Goal: Information Seeking & Learning: Learn about a topic

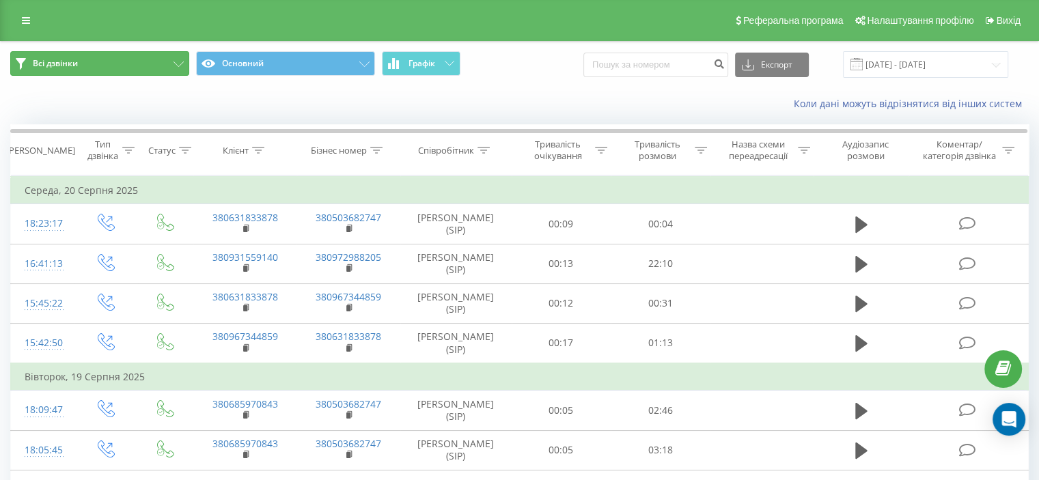
click at [14, 62] on button "Всі дзвінки" at bounding box center [99, 63] width 179 height 25
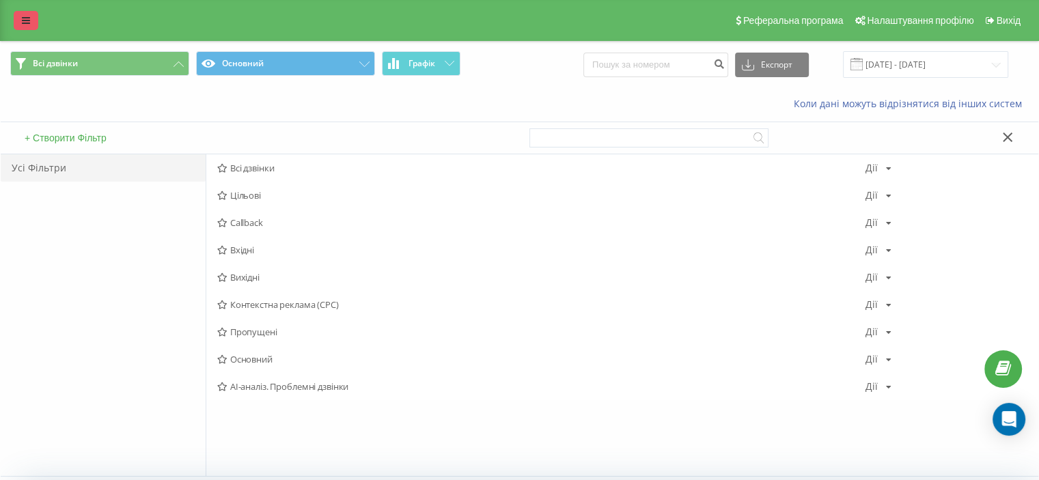
click at [24, 23] on icon at bounding box center [26, 21] width 8 height 10
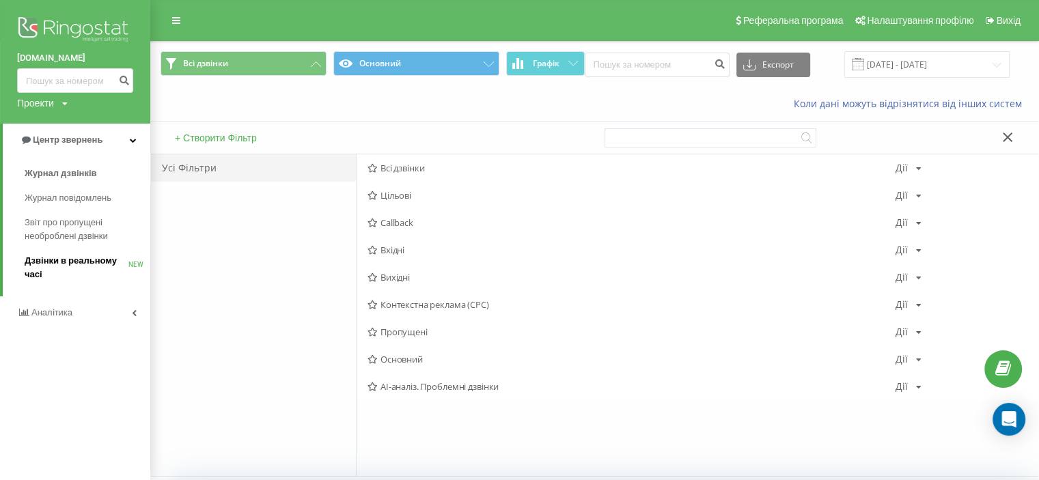
click at [61, 262] on span "Дзвінки в реальному часі" at bounding box center [77, 267] width 104 height 27
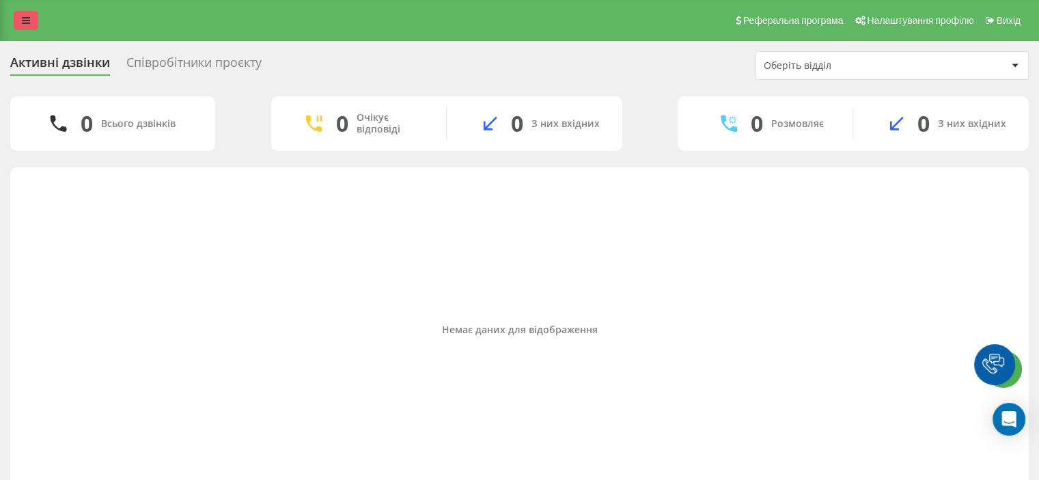
click at [28, 18] on icon at bounding box center [26, 21] width 8 height 10
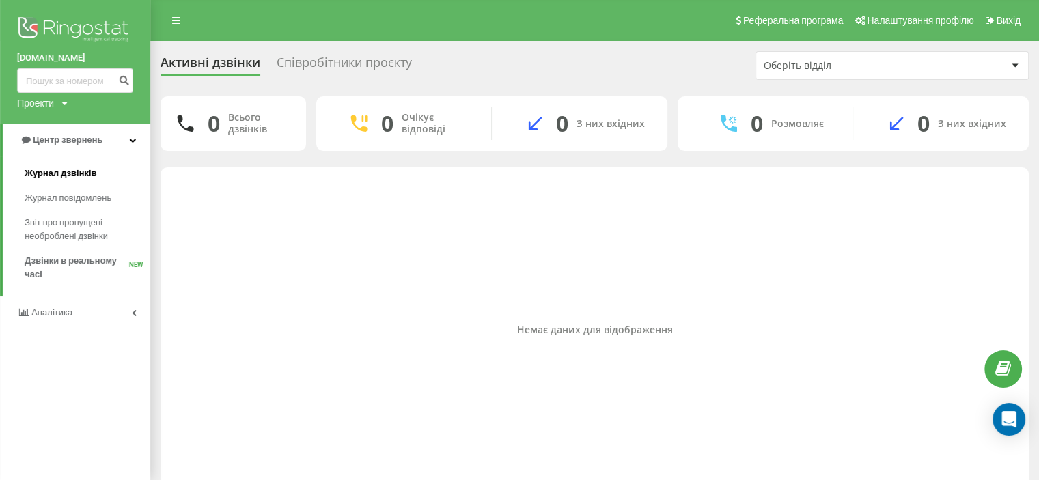
click at [53, 174] on span "Журнал дзвінків" at bounding box center [61, 174] width 72 height 14
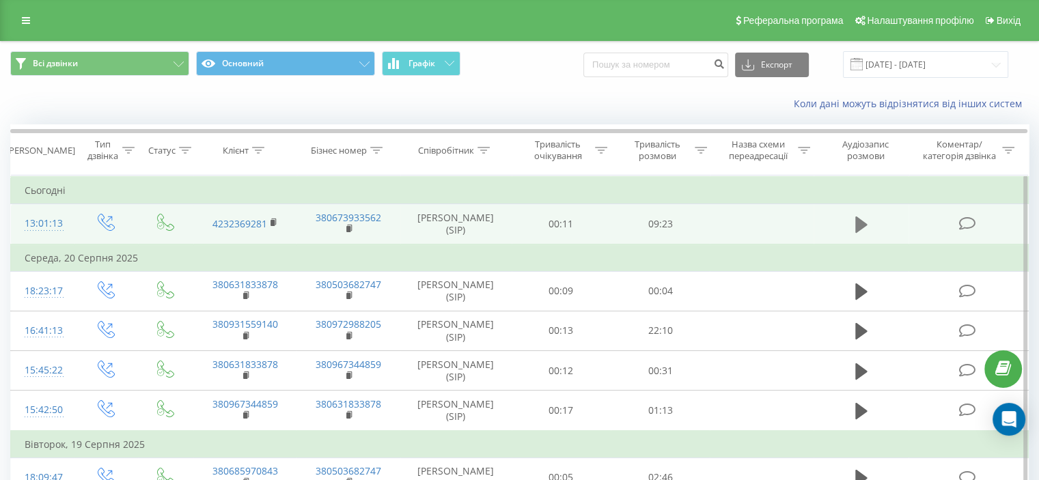
click at [857, 223] on icon at bounding box center [862, 225] width 12 height 16
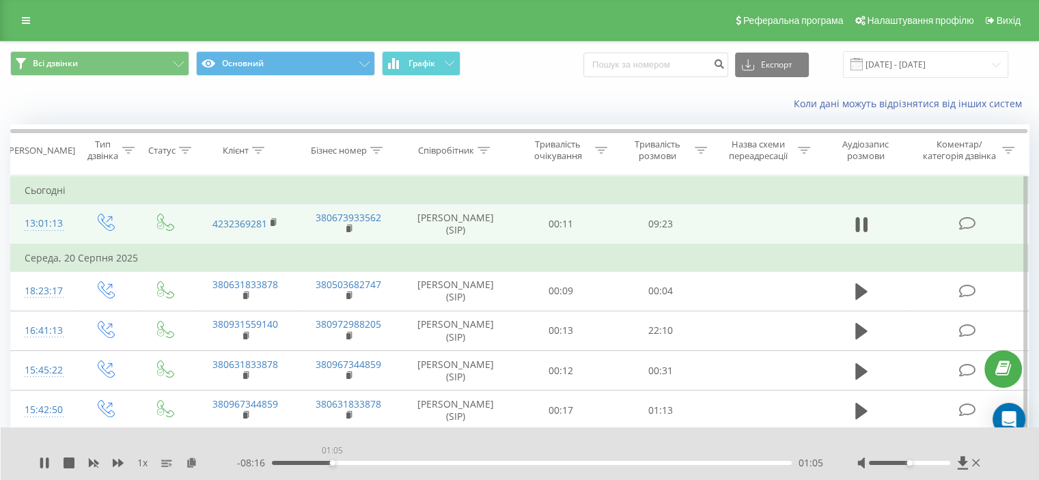
click at [332, 463] on div "01:05" at bounding box center [532, 463] width 520 height 4
click at [338, 464] on div "01:11" at bounding box center [532, 463] width 520 height 4
click at [350, 466] on div "- 08:09 01:12 01:12" at bounding box center [530, 463] width 586 height 14
click at [354, 465] on div "- 08:09 01:12 01:12" at bounding box center [530, 463] width 586 height 14
click at [355, 464] on div "01:30" at bounding box center [532, 463] width 520 height 4
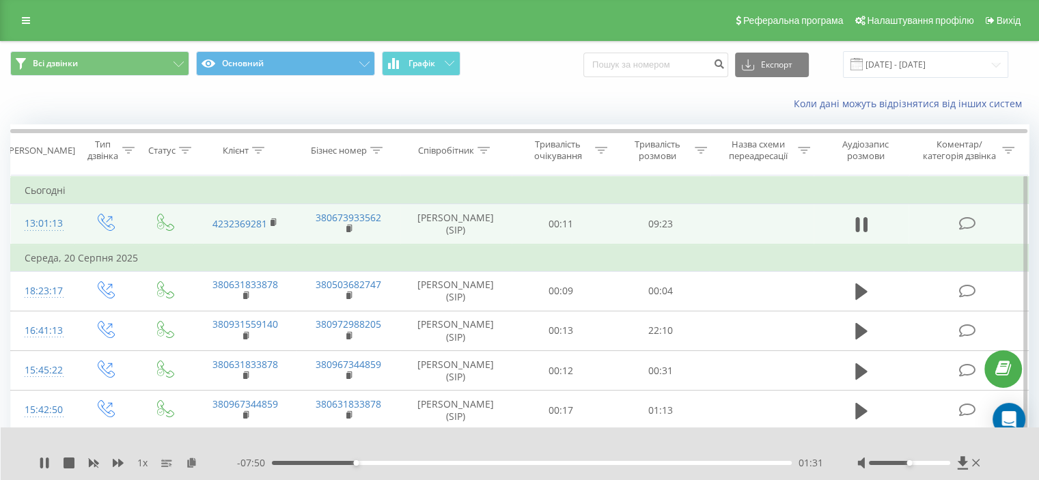
click at [369, 466] on div "- 07:50 01:31 01:31" at bounding box center [530, 463] width 586 height 14
click at [650, 461] on div "01:31" at bounding box center [532, 463] width 520 height 4
click at [676, 461] on div "07:15" at bounding box center [532, 463] width 520 height 4
click at [627, 462] on div "06:23" at bounding box center [532, 463] width 520 height 4
drag, startPoint x: 627, startPoint y: 462, endPoint x: 332, endPoint y: 451, distance: 294.7
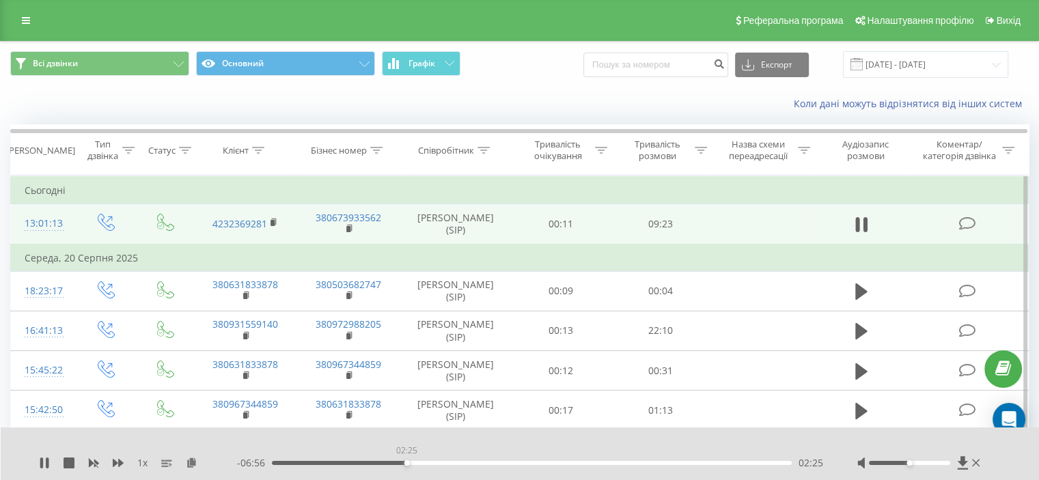
click at [405, 461] on div "02:25" at bounding box center [407, 463] width 5 height 5
click at [374, 461] on div "01:50" at bounding box center [532, 463] width 520 height 4
click at [407, 460] on div "- 07:30 01:52 01:52" at bounding box center [530, 463] width 586 height 14
click at [407, 461] on div "02:26" at bounding box center [532, 463] width 520 height 4
click at [434, 463] on div "02:55" at bounding box center [532, 463] width 520 height 4
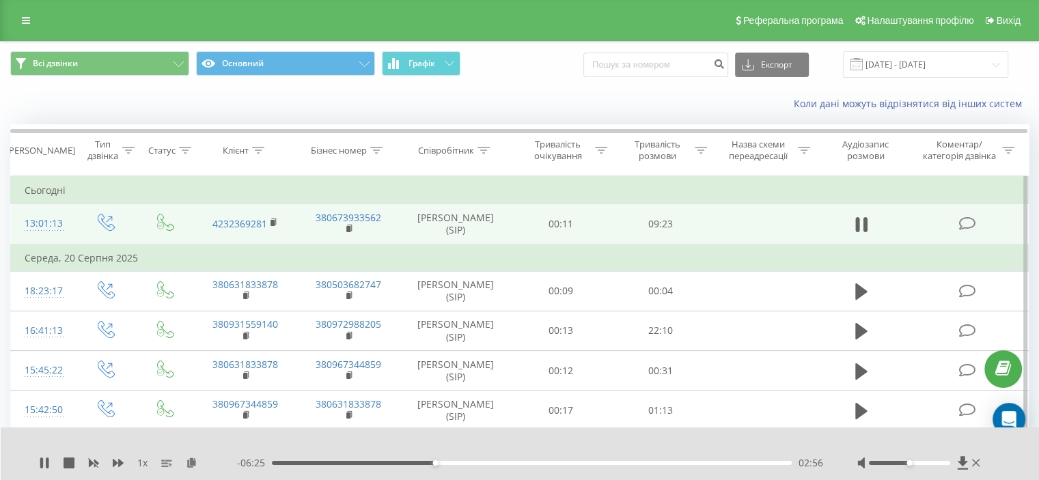
click at [467, 464] on div "02:56" at bounding box center [532, 463] width 520 height 4
click at [512, 462] on div "03:32" at bounding box center [532, 463] width 520 height 4
click at [492, 463] on div "00:00" at bounding box center [532, 463] width 520 height 4
click at [461, 461] on div "03:24" at bounding box center [532, 463] width 520 height 4
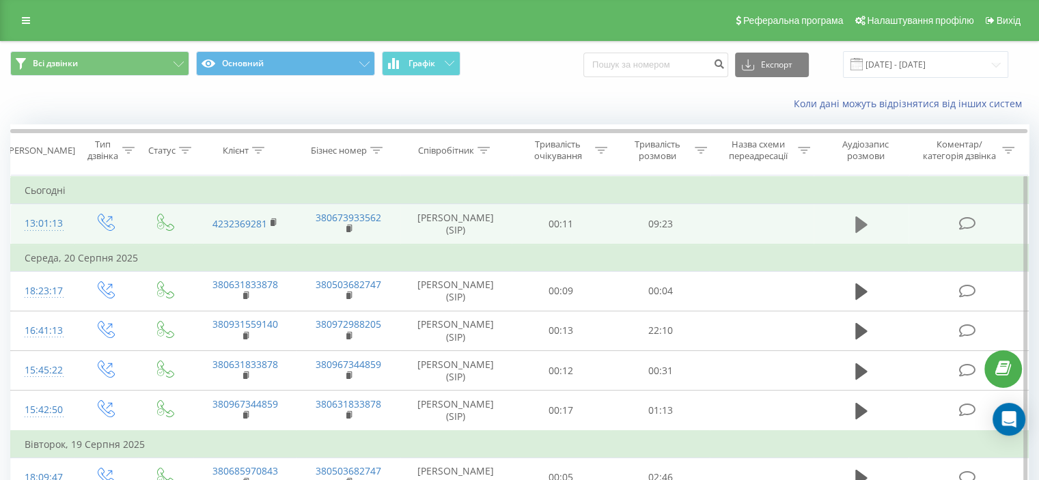
click at [866, 227] on icon at bounding box center [862, 224] width 12 height 19
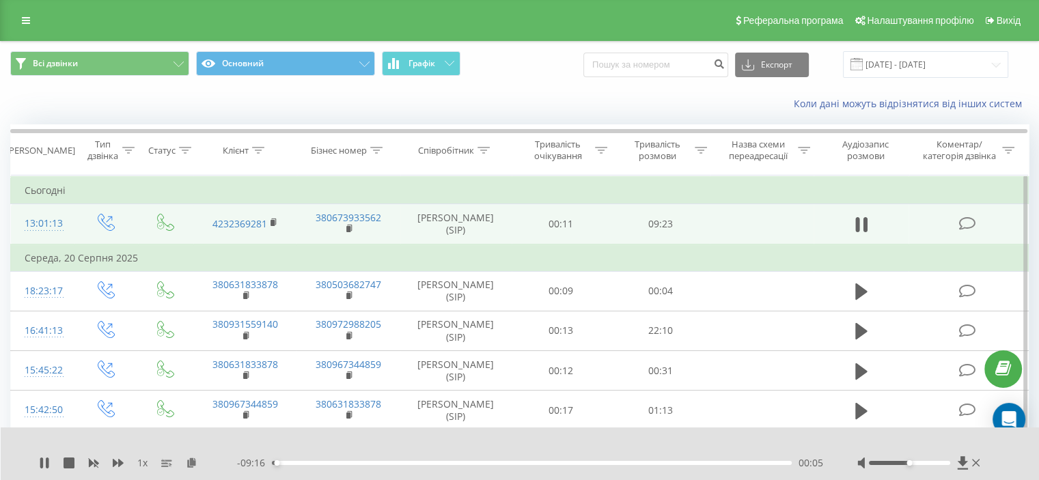
click at [139, 463] on span "1 x" at bounding box center [142, 463] width 10 height 14
click at [144, 464] on span "1 x" at bounding box center [142, 463] width 10 height 14
click at [857, 223] on icon at bounding box center [858, 224] width 4 height 15
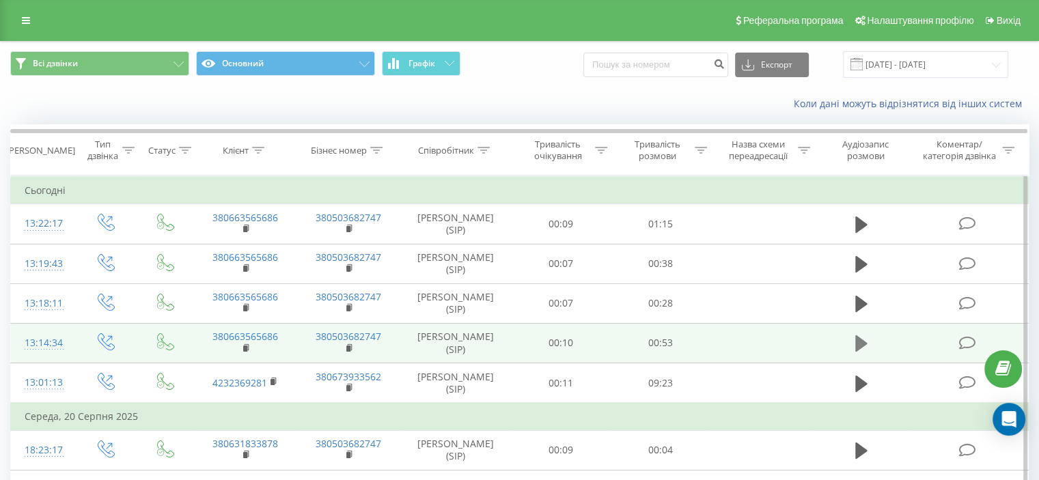
click at [862, 338] on icon at bounding box center [862, 343] width 12 height 19
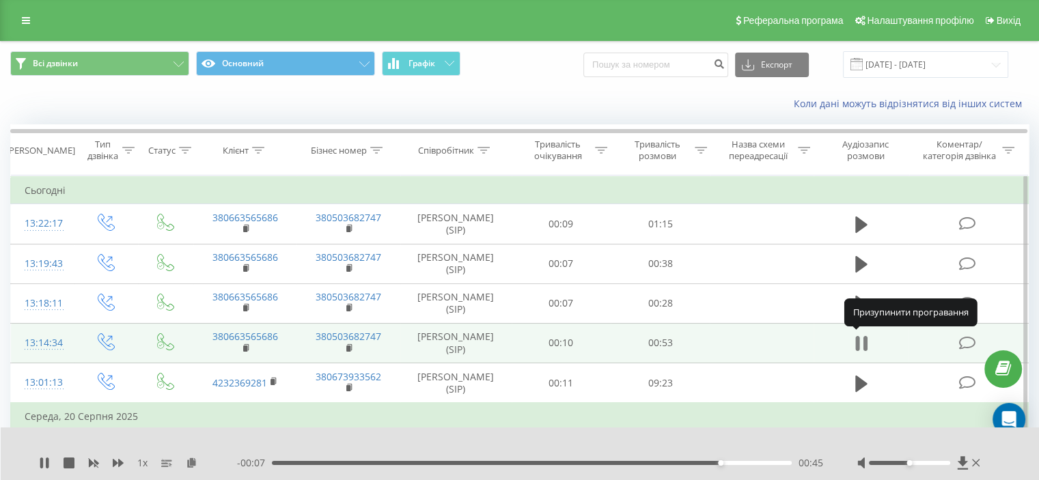
click at [862, 344] on icon at bounding box center [862, 343] width 12 height 19
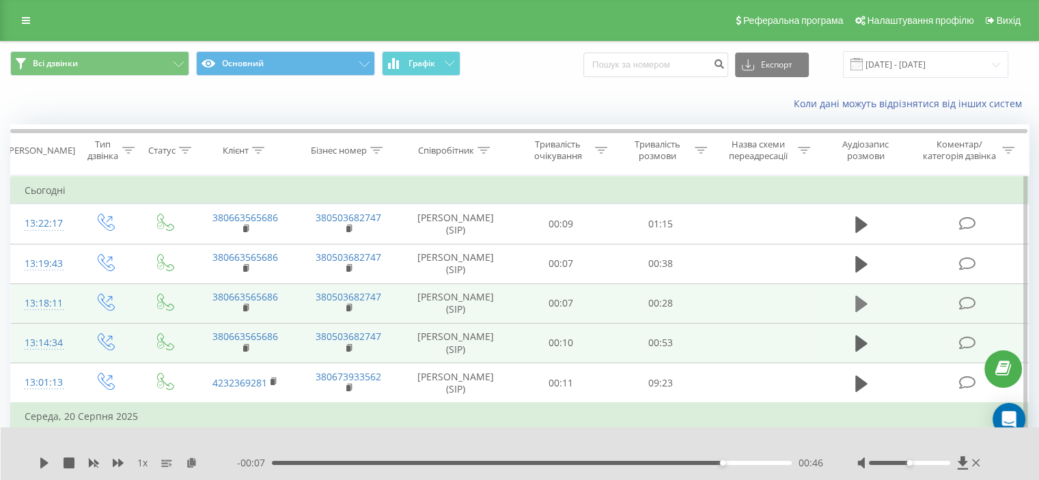
click at [862, 295] on icon at bounding box center [862, 304] width 12 height 19
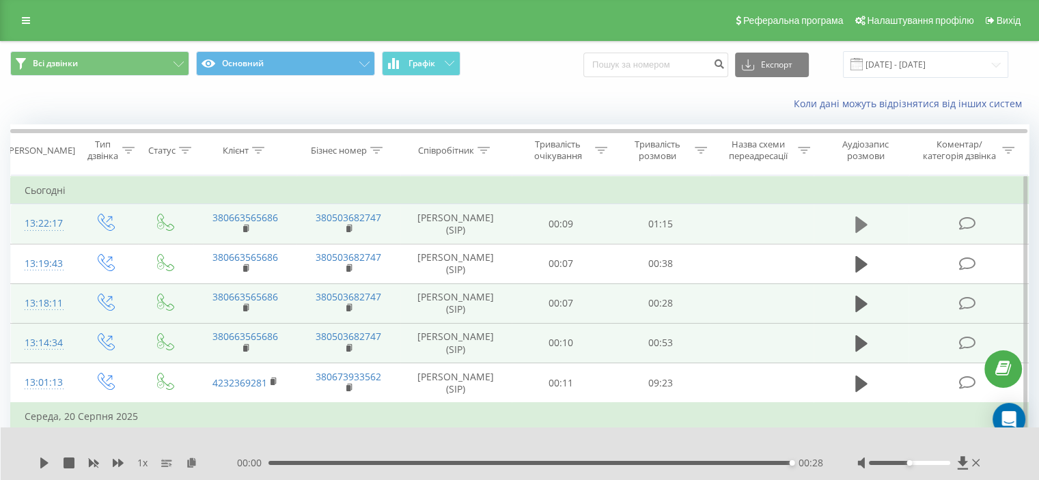
click at [858, 223] on icon at bounding box center [862, 225] width 12 height 16
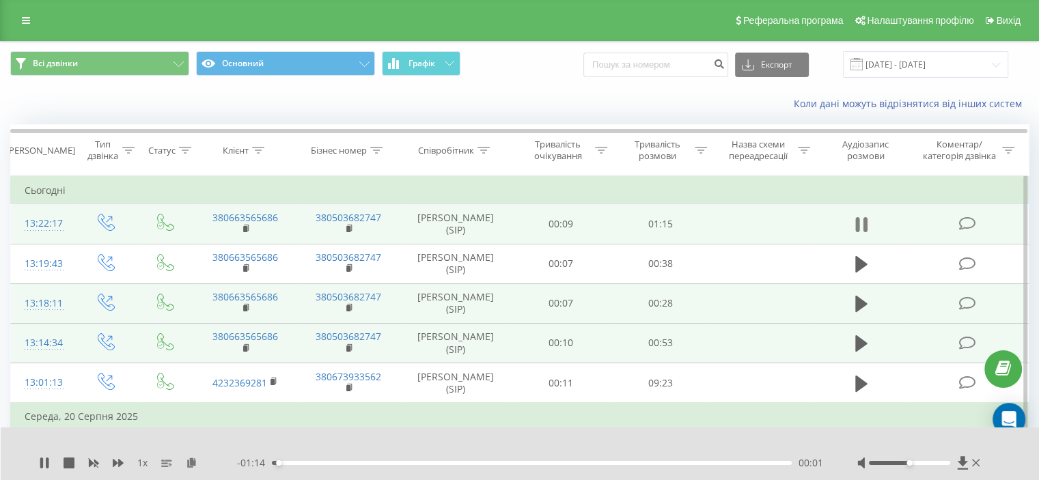
click at [862, 221] on icon at bounding box center [862, 224] width 12 height 19
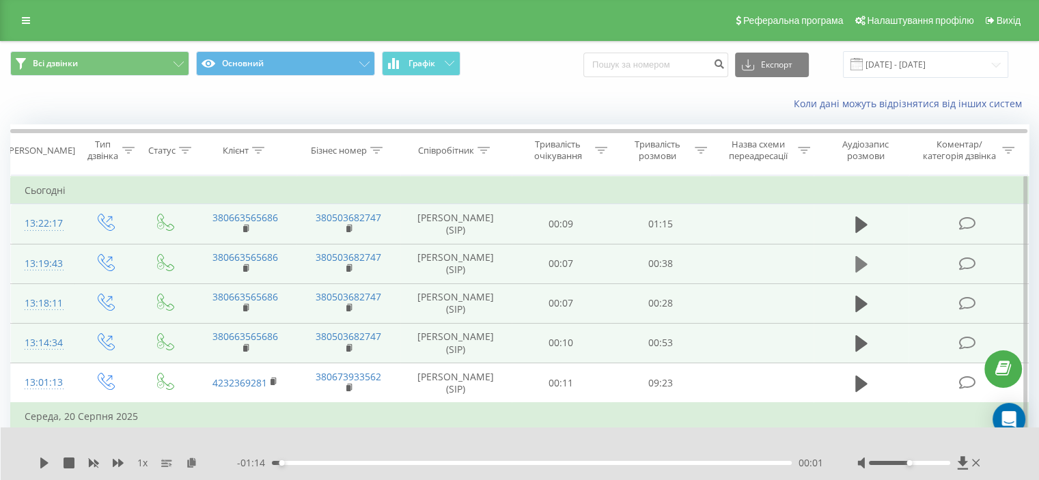
click at [864, 265] on icon at bounding box center [862, 264] width 12 height 16
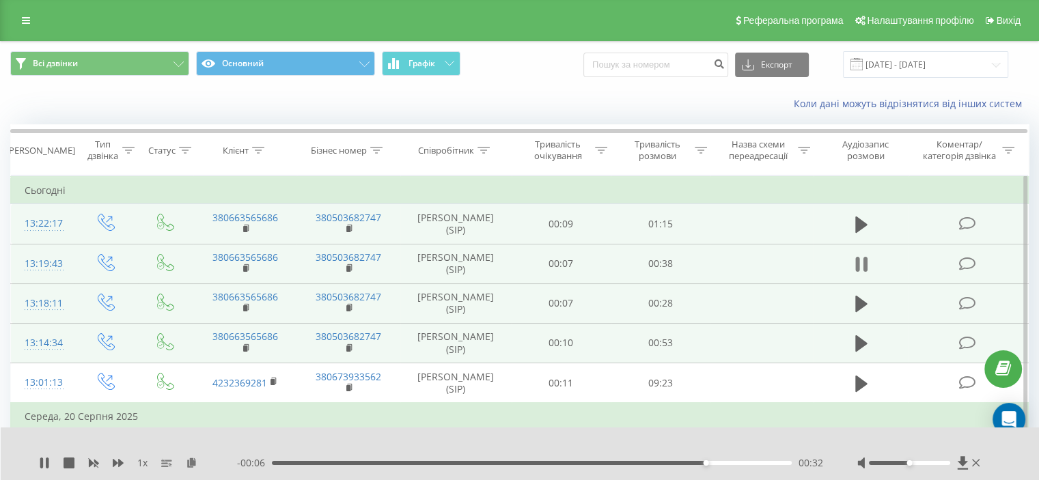
click at [866, 266] on icon at bounding box center [865, 264] width 4 height 15
click at [863, 223] on icon at bounding box center [862, 225] width 12 height 16
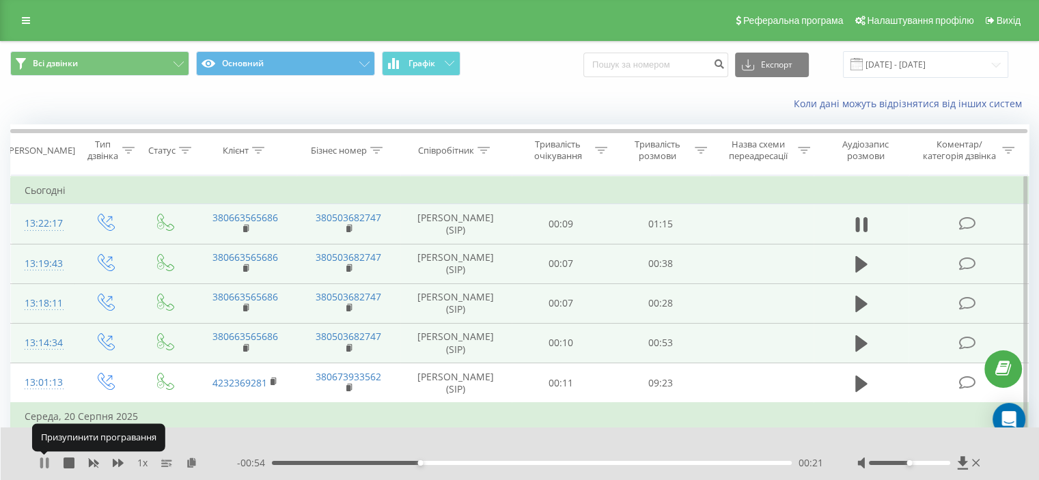
click at [43, 459] on icon at bounding box center [44, 463] width 11 height 11
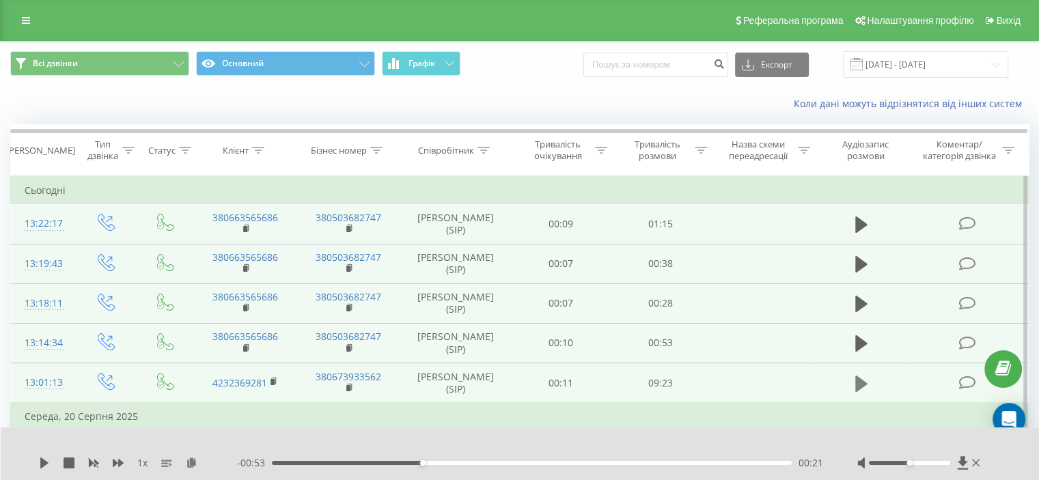
click at [868, 377] on button at bounding box center [861, 384] width 21 height 21
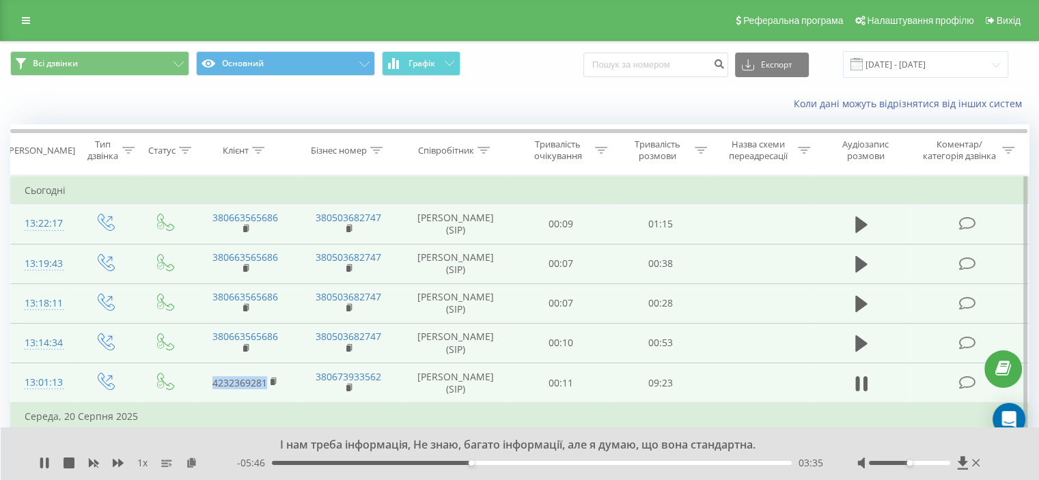
drag, startPoint x: 219, startPoint y: 384, endPoint x: 265, endPoint y: 379, distance: 46.7
click at [265, 379] on td "4232369281" at bounding box center [244, 384] width 103 height 40
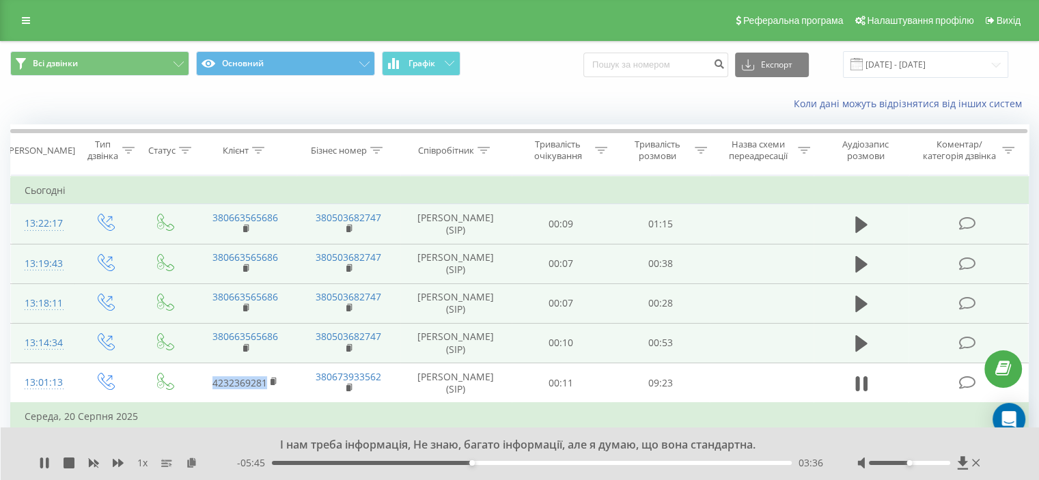
copy link "4232369281"
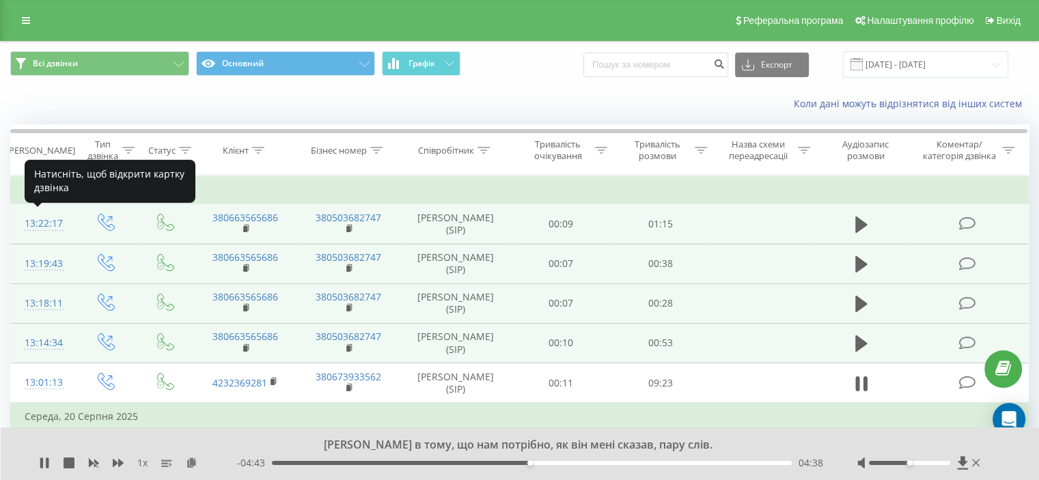
click at [36, 221] on div "13:22:17" at bounding box center [43, 223] width 36 height 27
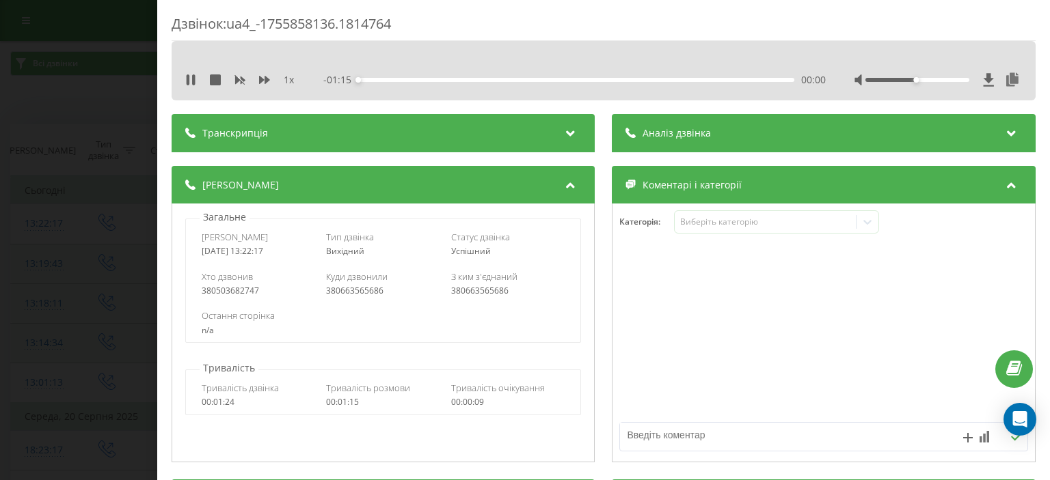
click at [696, 136] on span "Аналіз дзвінка" at bounding box center [677, 133] width 68 height 14
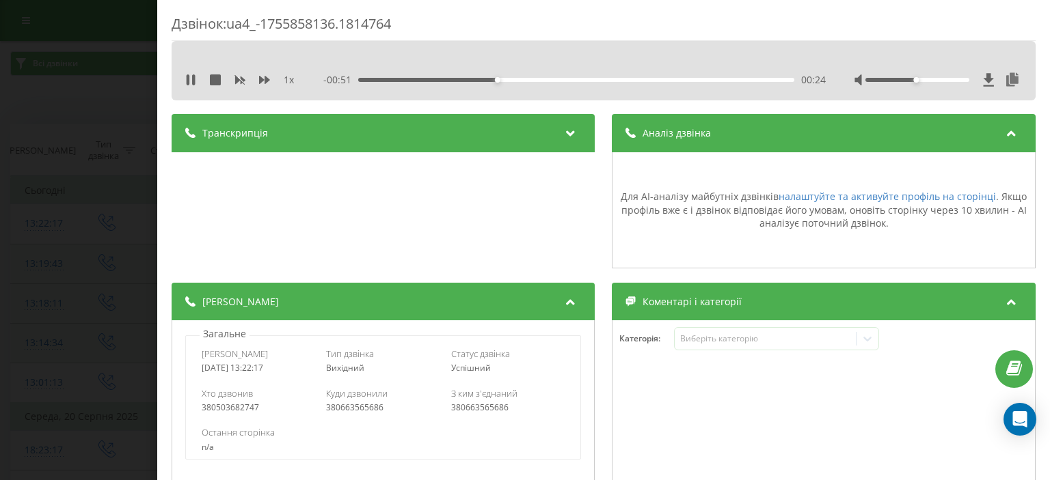
click at [57, 186] on div "Дзвінок : ua4_-1755858136.1814764 1 x - 00:51 00:24 00:24 Транскрипція Для AI-а…" at bounding box center [525, 240] width 1050 height 480
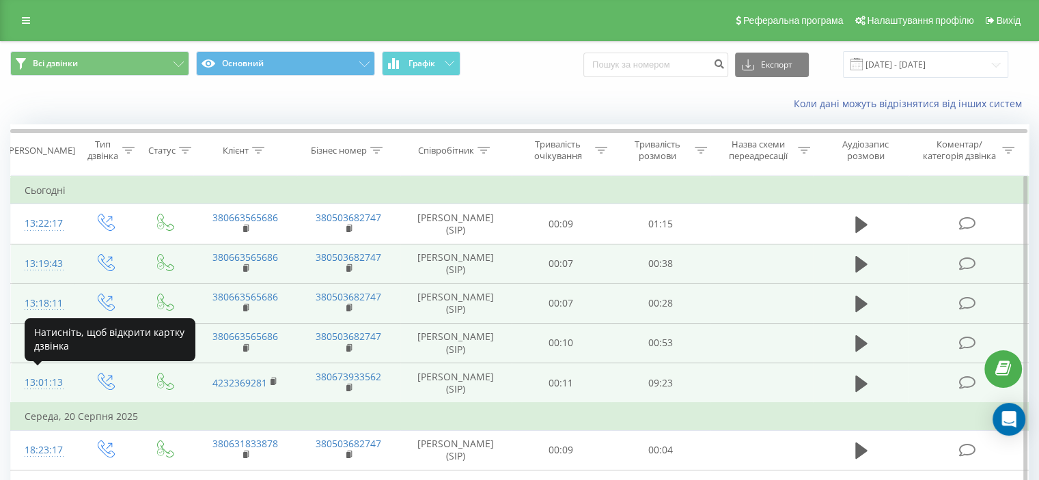
click at [29, 385] on div "13:01:13" at bounding box center [43, 383] width 36 height 27
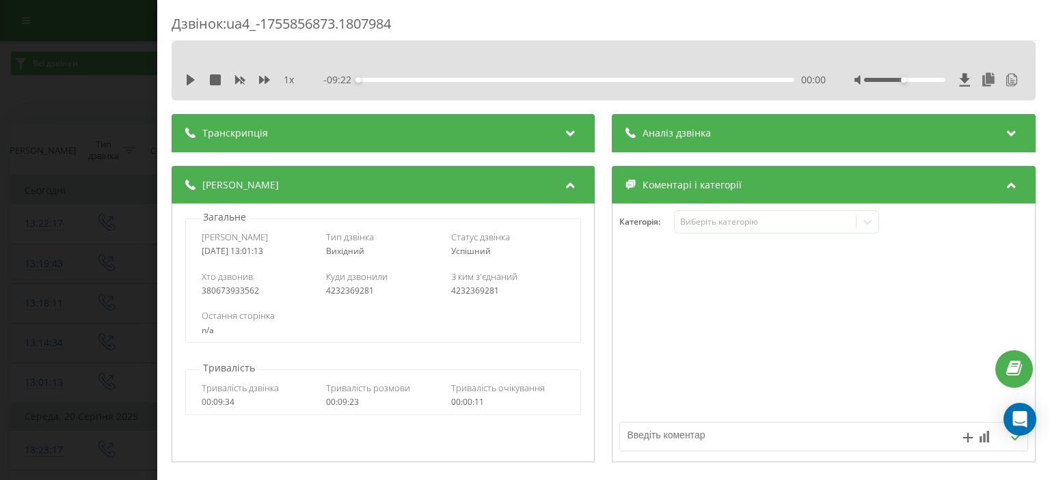
click at [718, 146] on div "Аналіз дзвінка" at bounding box center [823, 133] width 423 height 38
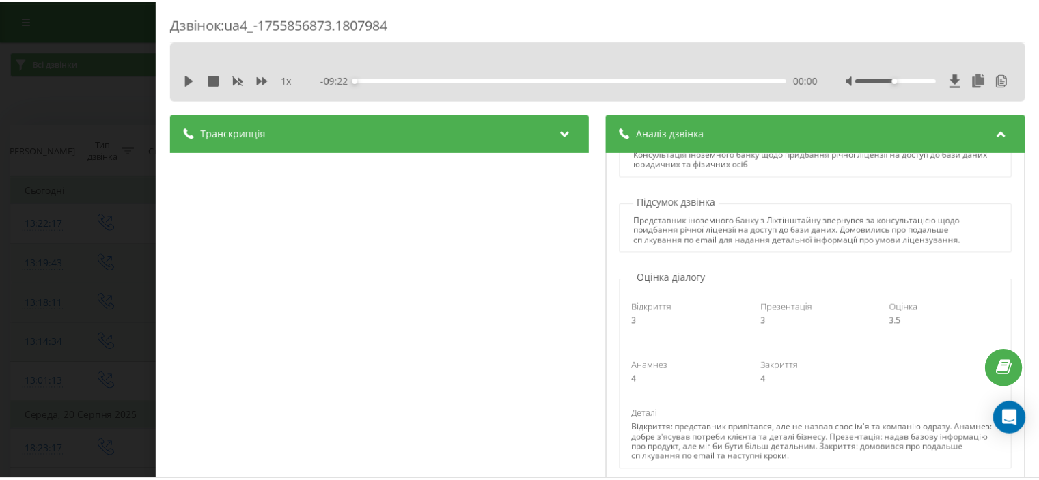
scroll to position [68, 0]
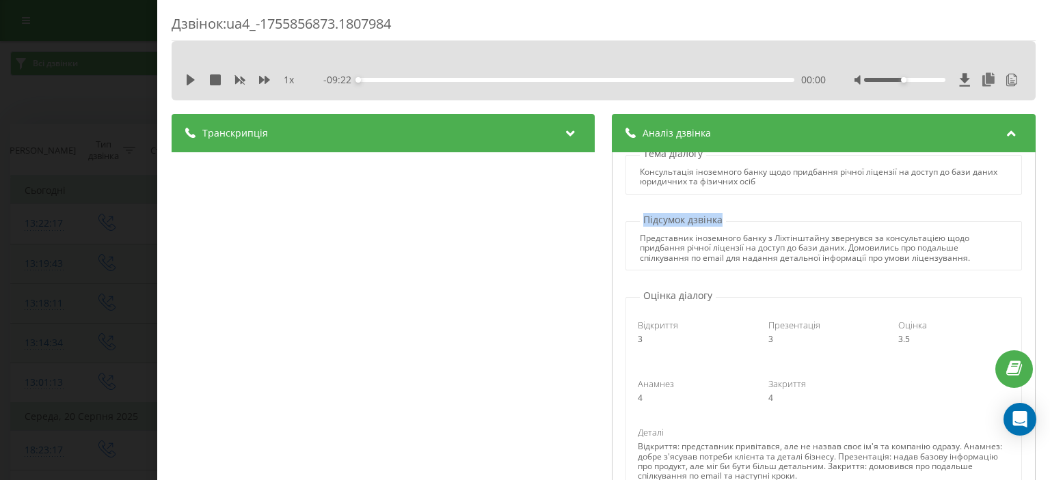
drag, startPoint x: 718, startPoint y: 218, endPoint x: 638, endPoint y: 204, distance: 80.4
click at [638, 204] on div "Назва профілю АІ Тест Тема діалогу Консультація іноземного банку щодо придбання…" at bounding box center [823, 390] width 423 height 476
copy p "Підсумок дзвінка"
click at [0, 296] on div "Дзвінок : ua4_-1755856873.1807984 1 x - 09:22 00:00 00:00 Транскрипція 00:05 Ал…" at bounding box center [525, 240] width 1050 height 480
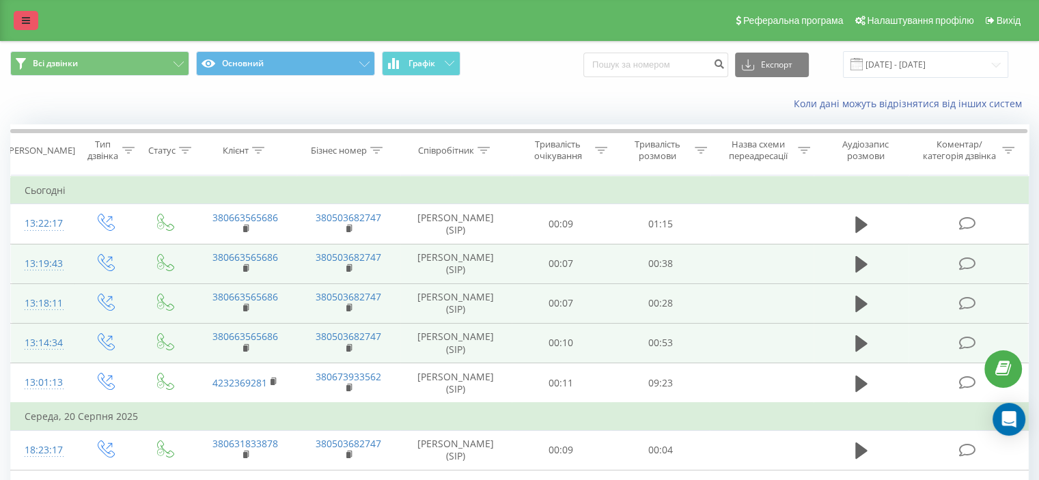
click at [20, 24] on link at bounding box center [26, 20] width 25 height 19
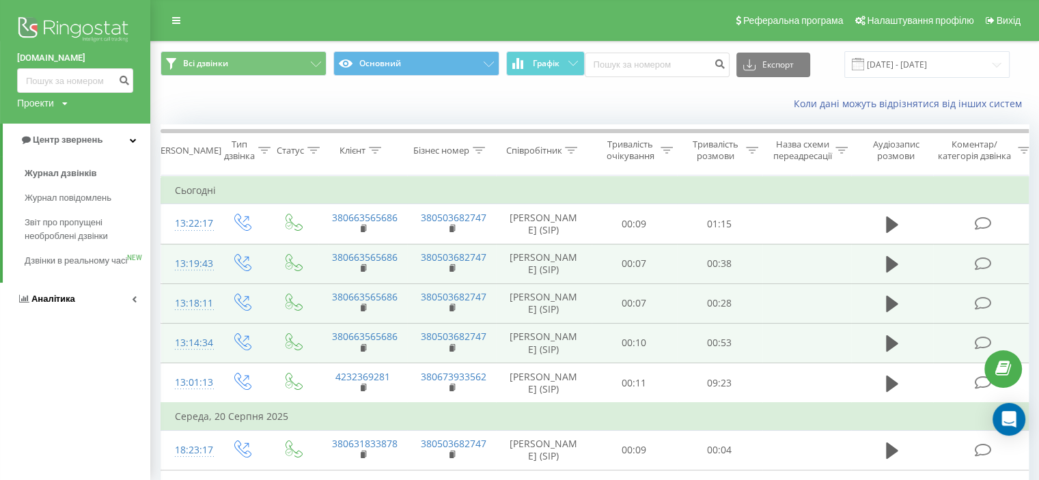
click at [64, 304] on span "Аналiтика" at bounding box center [53, 299] width 44 height 10
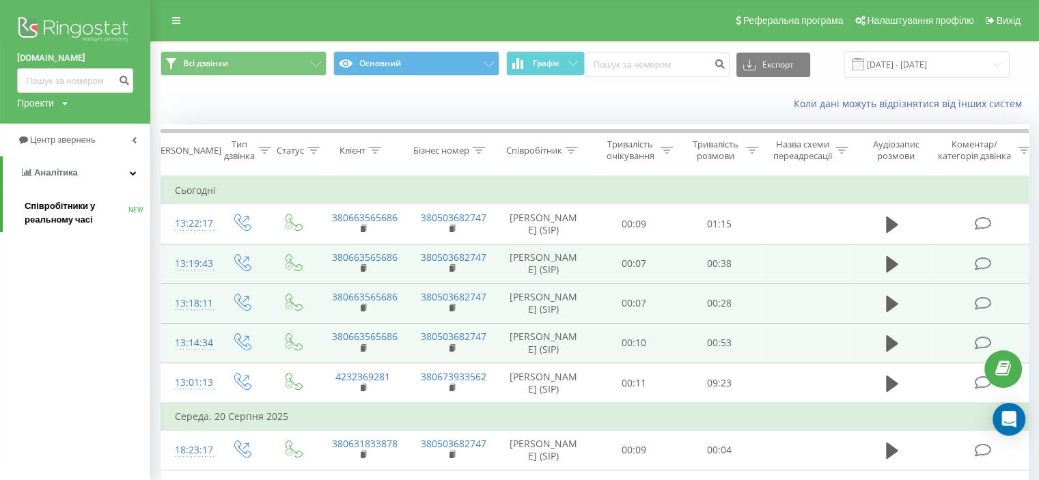
click at [59, 208] on span "Співробітники у реальному часі" at bounding box center [77, 213] width 104 height 27
click at [74, 170] on span "Аналiтика" at bounding box center [56, 172] width 44 height 10
click at [74, 170] on link "Аналiтика" at bounding box center [75, 172] width 150 height 33
click at [64, 142] on span "Центр звернень" at bounding box center [65, 140] width 70 height 10
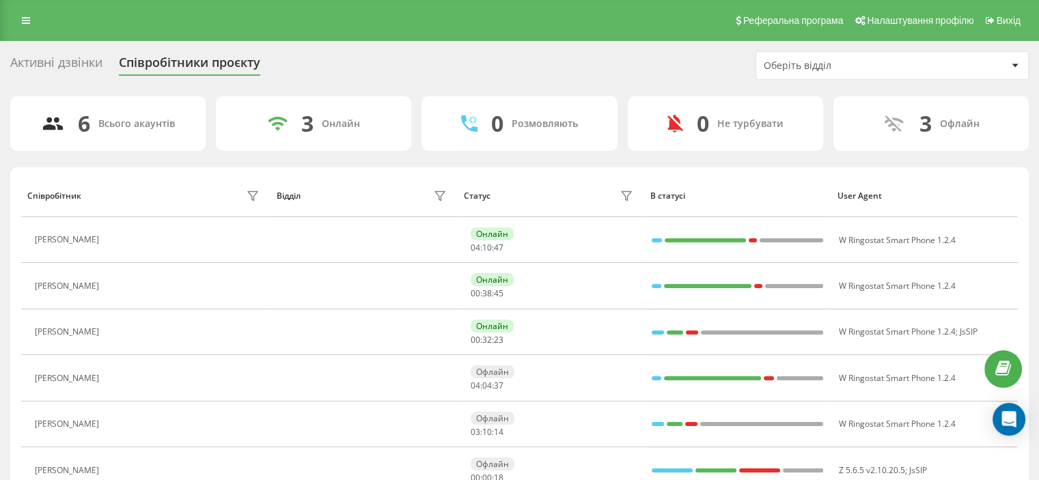
click at [844, 76] on div "Оберіть відділ" at bounding box center [892, 65] width 272 height 27
click at [547, 76] on div "Активні дзвінки Співробітники проєкту Оберіть відділ" at bounding box center [519, 65] width 1019 height 29
click at [83, 62] on div "Активні дзвінки" at bounding box center [56, 65] width 92 height 21
click at [204, 66] on div "Співробітники проєкту" at bounding box center [189, 65] width 141 height 21
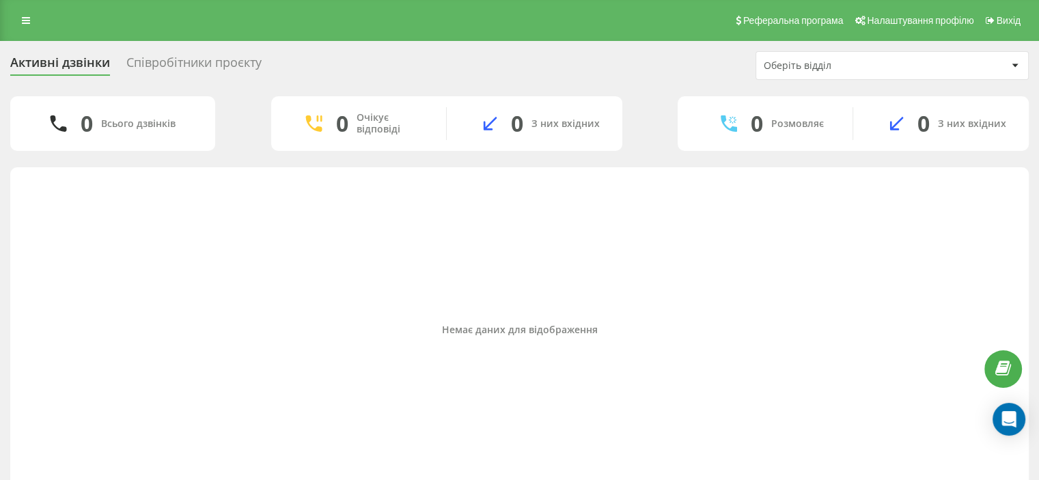
click at [140, 62] on div "Співробітники проєкту" at bounding box center [193, 65] width 135 height 21
click at [38, 18] on link at bounding box center [26, 20] width 25 height 19
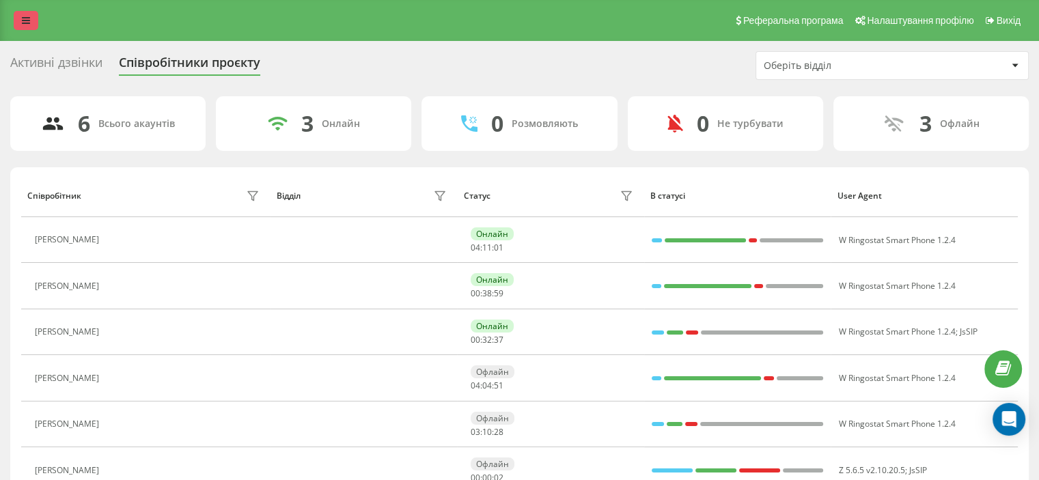
click at [19, 19] on link at bounding box center [26, 20] width 25 height 19
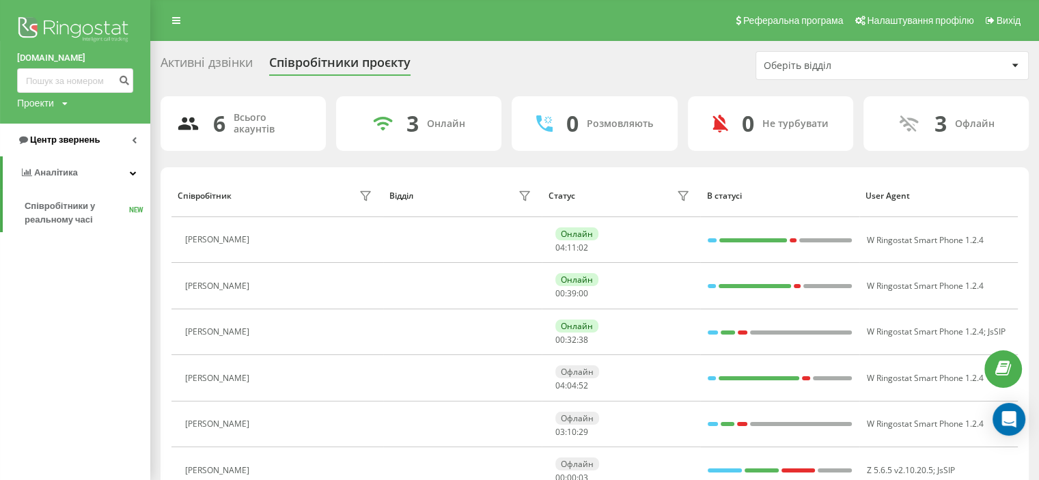
click at [56, 146] on span "Центр звернень" at bounding box center [58, 140] width 83 height 14
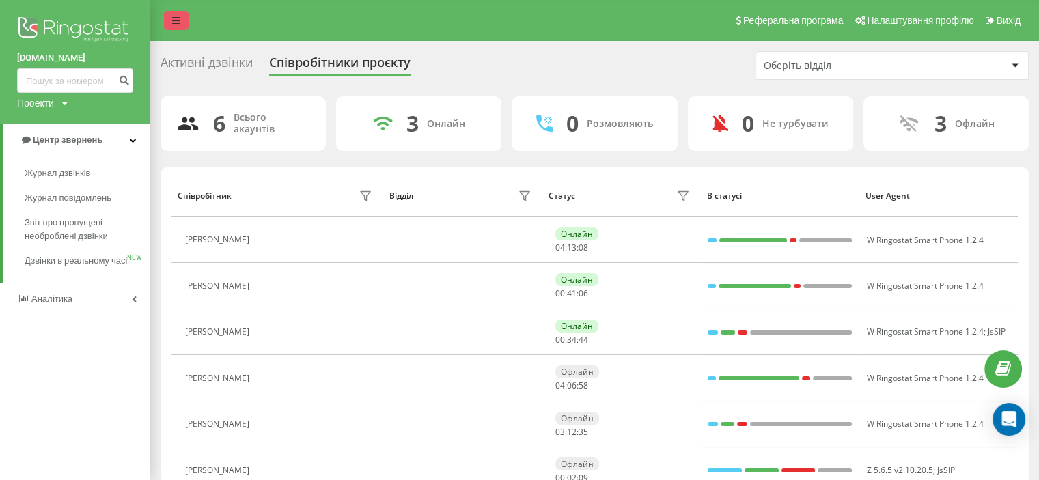
click at [169, 25] on link at bounding box center [176, 20] width 25 height 19
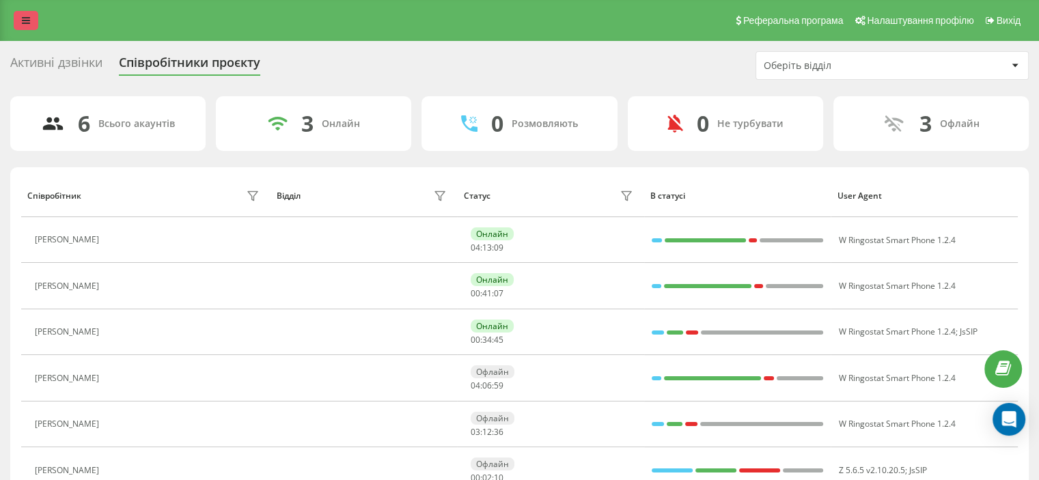
click at [21, 23] on link at bounding box center [26, 20] width 25 height 19
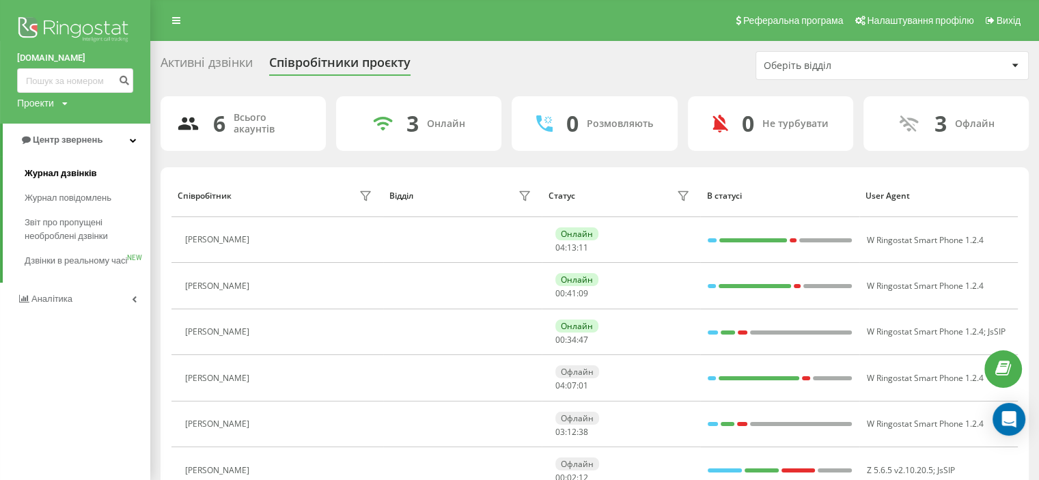
click at [33, 176] on span "Журнал дзвінків" at bounding box center [61, 174] width 72 height 14
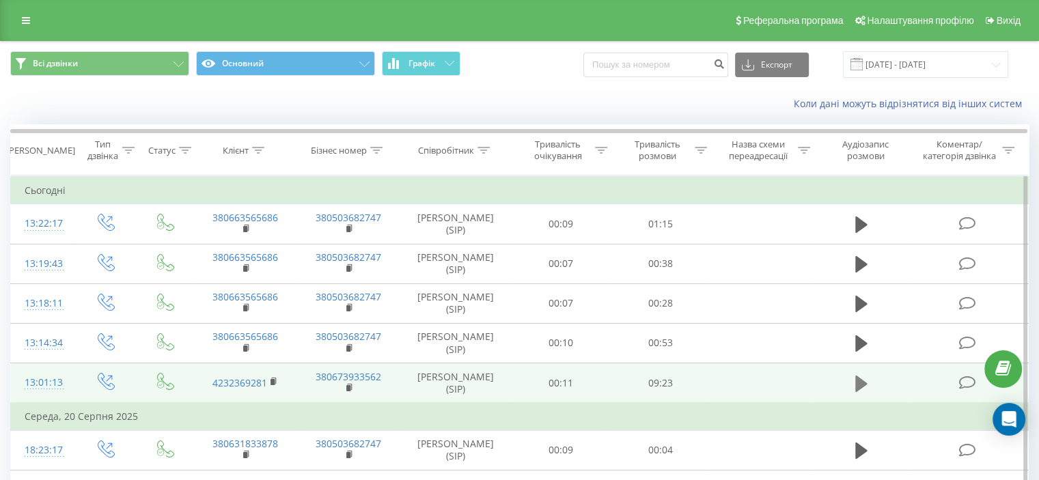
click at [854, 387] on button at bounding box center [861, 384] width 21 height 21
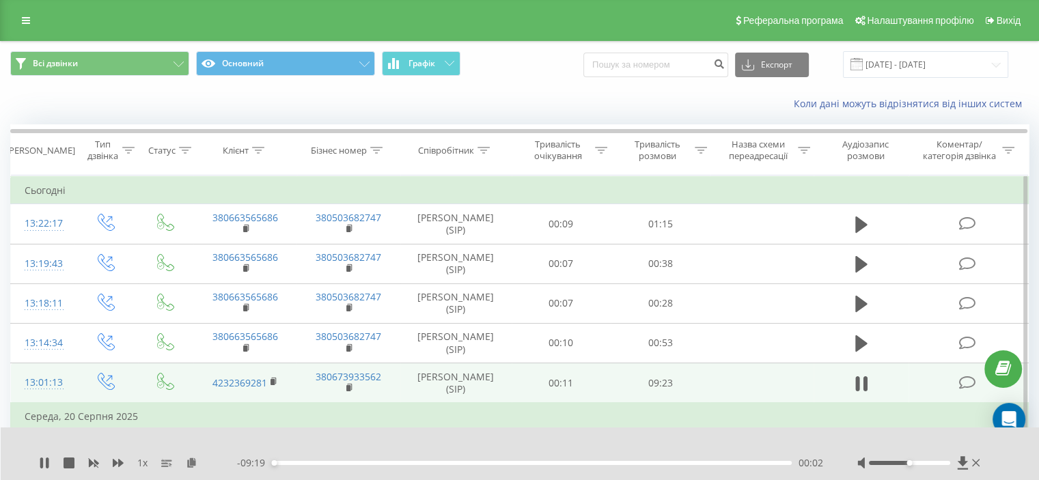
click at [466, 462] on div "00:02" at bounding box center [532, 463] width 520 height 4
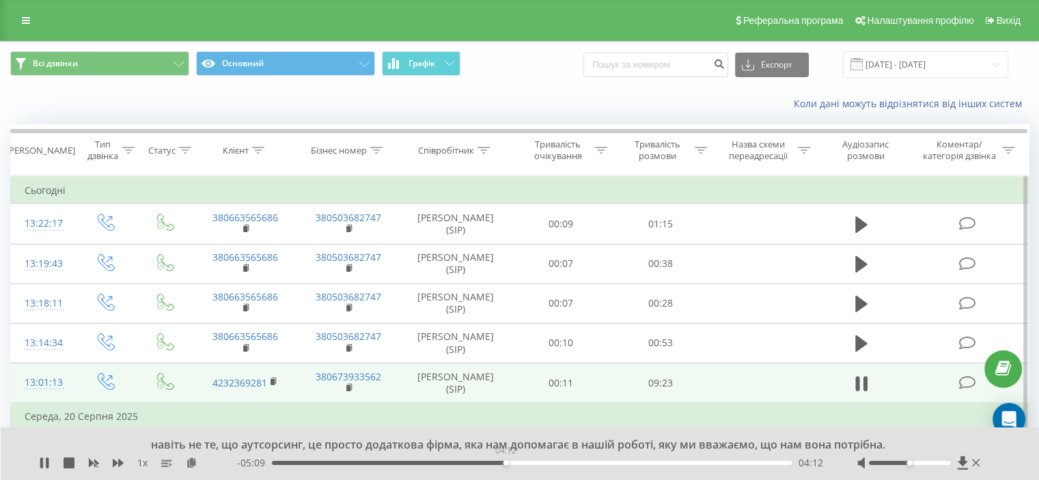
click at [506, 463] on div "04:12" at bounding box center [532, 463] width 520 height 4
click at [618, 464] on div "04:17" at bounding box center [532, 463] width 520 height 4
click at [694, 463] on div "07:36" at bounding box center [532, 463] width 520 height 4
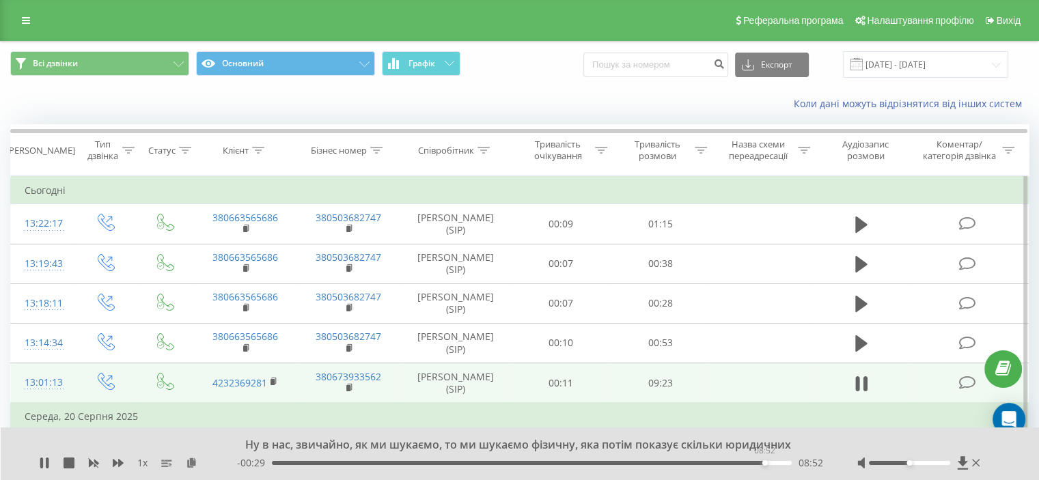
click at [765, 465] on div "08:52" at bounding box center [532, 463] width 520 height 4
click at [42, 461] on icon at bounding box center [41, 463] width 3 height 11
